Goal: Find specific page/section: Find specific page/section

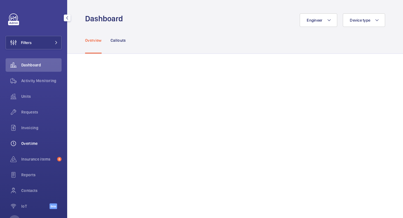
click at [47, 138] on div "Overtime" at bounding box center [34, 143] width 56 height 13
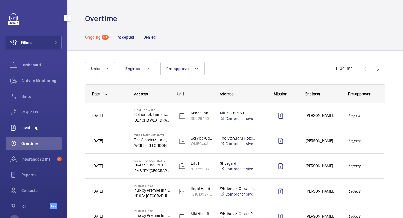
click at [43, 129] on span "Invoicing" at bounding box center [41, 128] width 40 height 6
